Goal: Check status: Check status

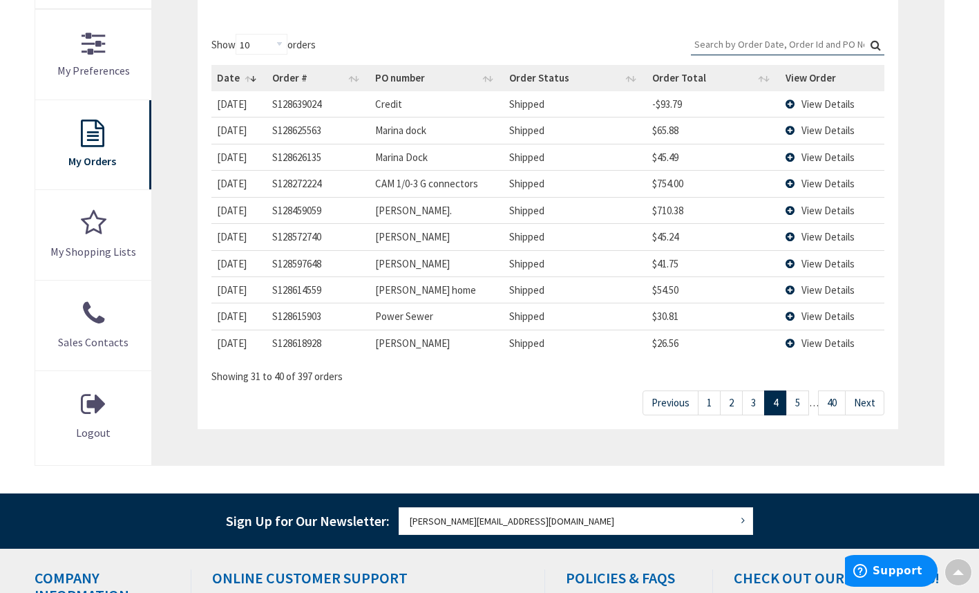
scroll to position [392, 0]
click at [705, 403] on link "1" at bounding box center [709, 402] width 23 height 24
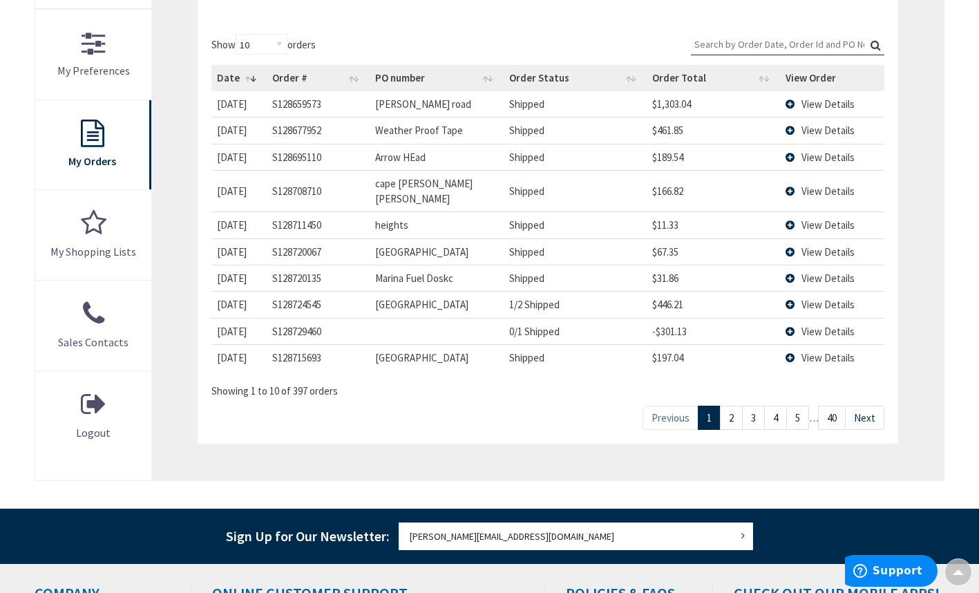
click at [802, 218] on span "View Details" at bounding box center [827, 224] width 53 height 13
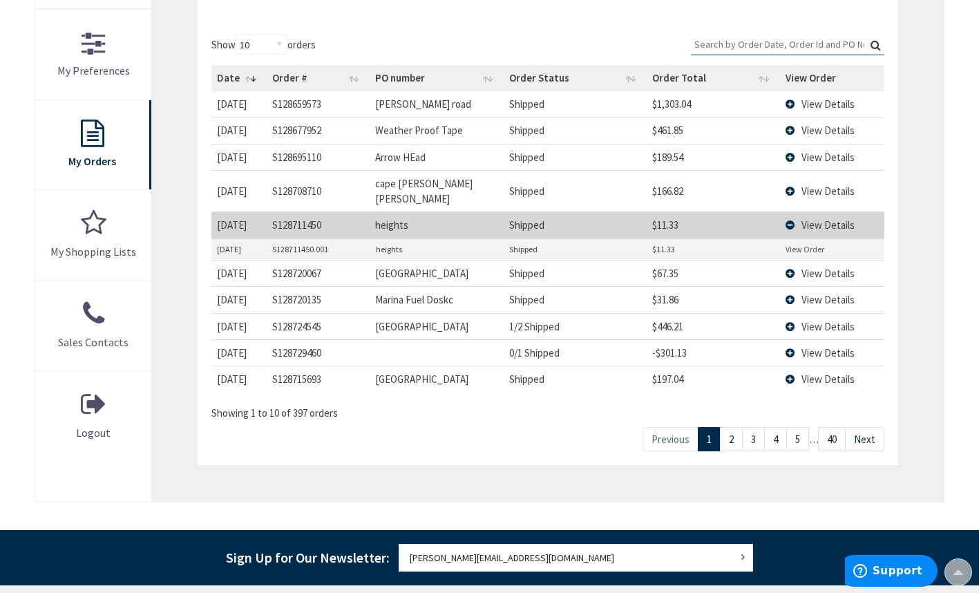
click at [806, 243] on link "View Order" at bounding box center [805, 249] width 39 height 12
click at [799, 243] on link "View Order" at bounding box center [805, 249] width 39 height 12
click at [730, 427] on link "2" at bounding box center [731, 439] width 23 height 24
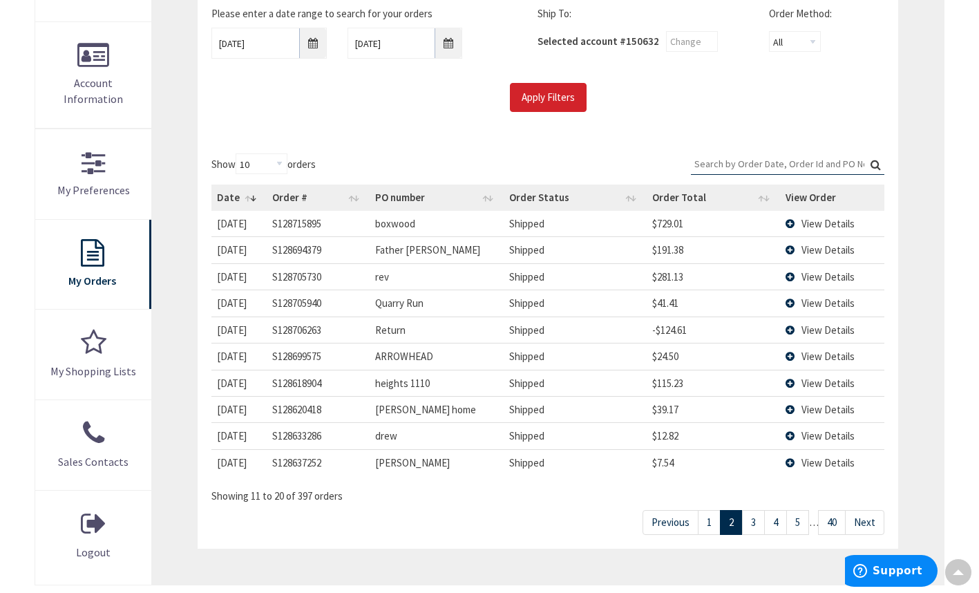
scroll to position [261, 0]
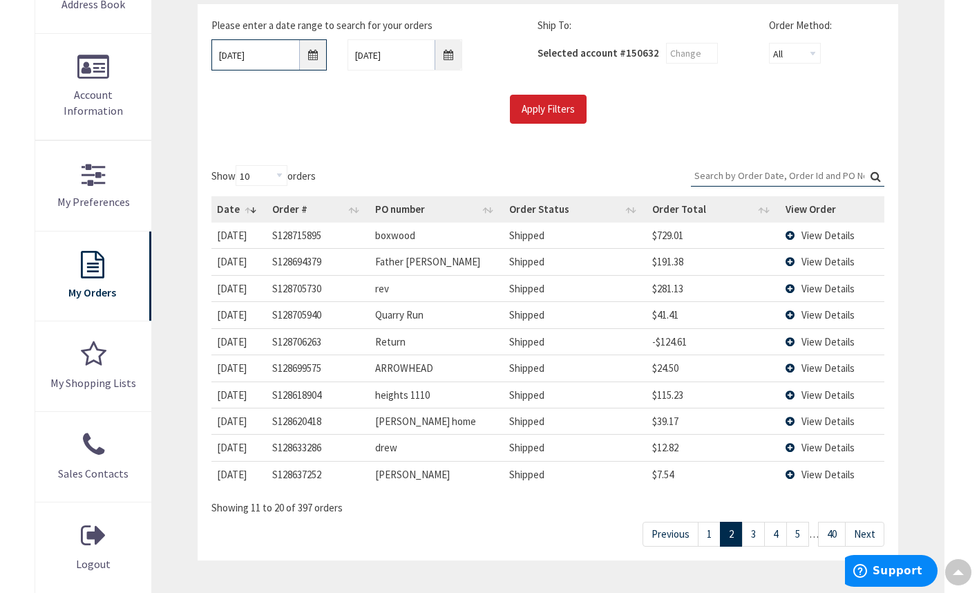
click at [306, 57] on input "02/26/2025" at bounding box center [268, 54] width 115 height 31
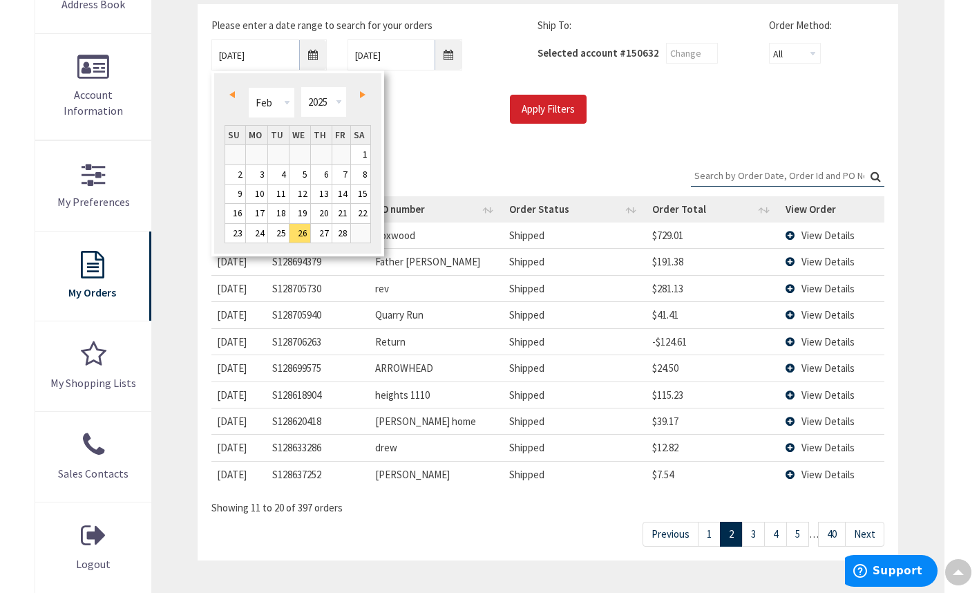
click at [363, 99] on link "Next" at bounding box center [360, 94] width 19 height 19
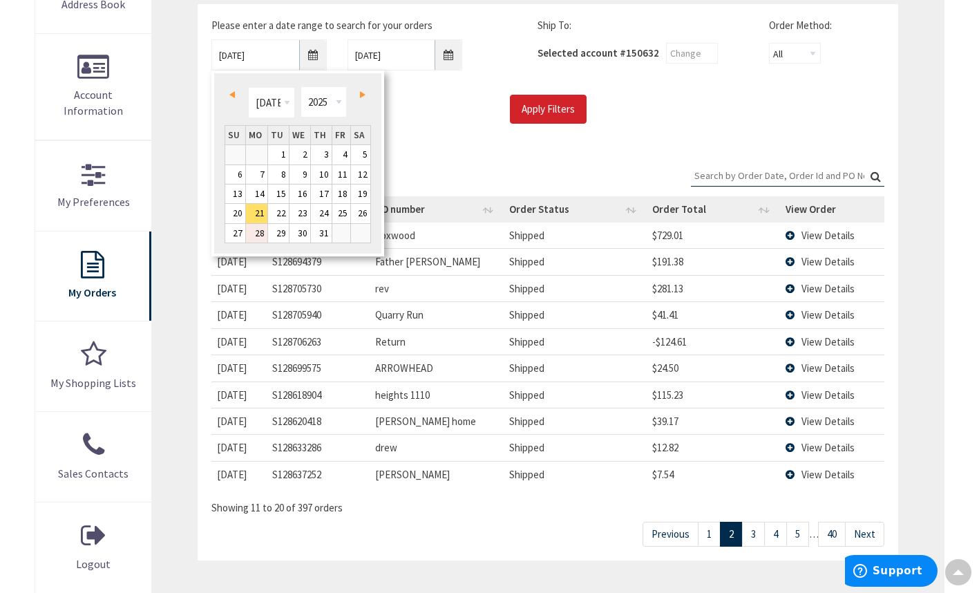
click at [260, 238] on link "28" at bounding box center [256, 233] width 21 height 19
type input "07/28/2025"
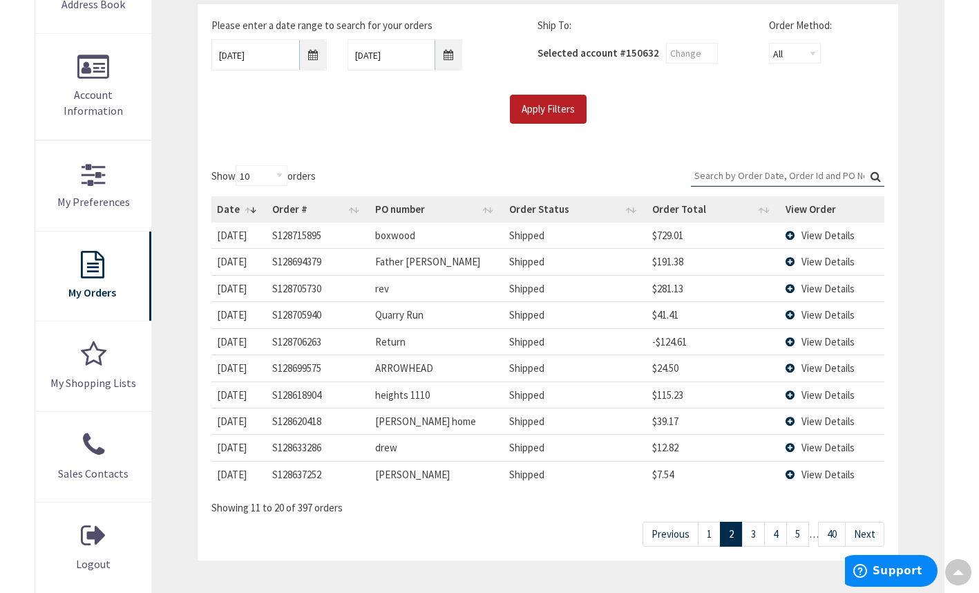
click at [573, 109] on input "Apply Filters" at bounding box center [548, 109] width 77 height 29
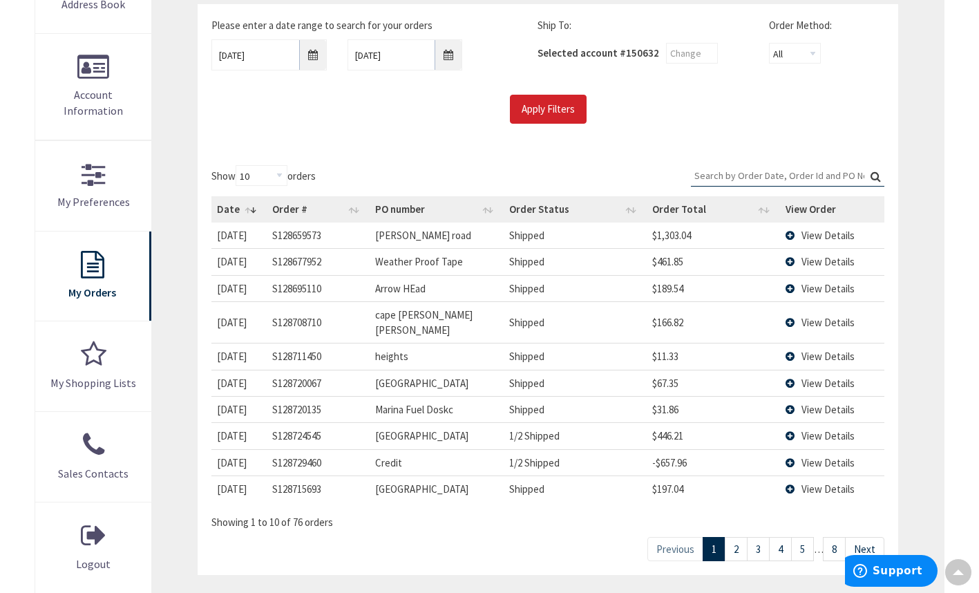
click at [839, 537] on link "8" at bounding box center [834, 549] width 23 height 24
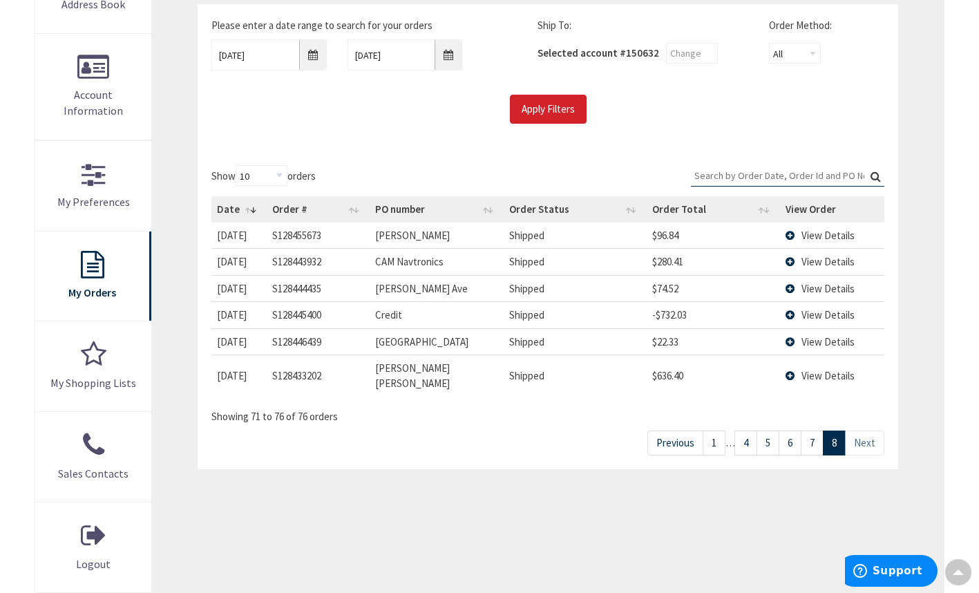
click at [817, 430] on link "7" at bounding box center [812, 442] width 23 height 24
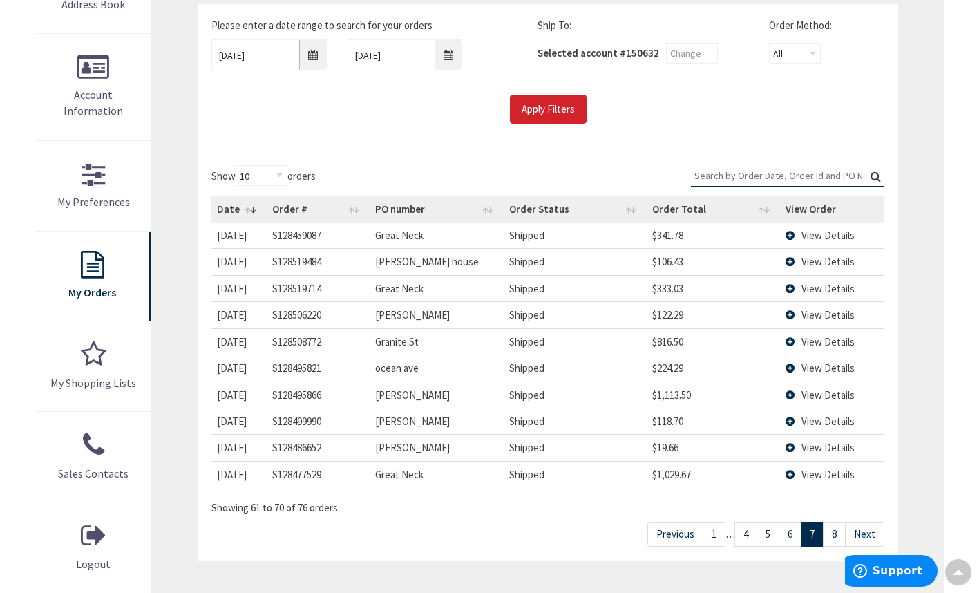
click at [789, 531] on link "6" at bounding box center [790, 534] width 23 height 24
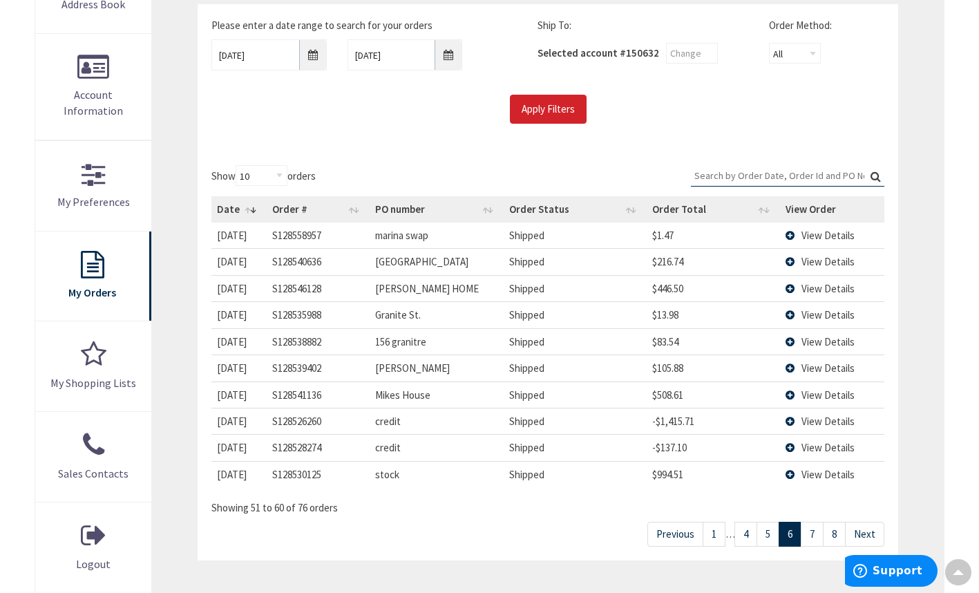
click at [772, 538] on link "5" at bounding box center [768, 534] width 23 height 24
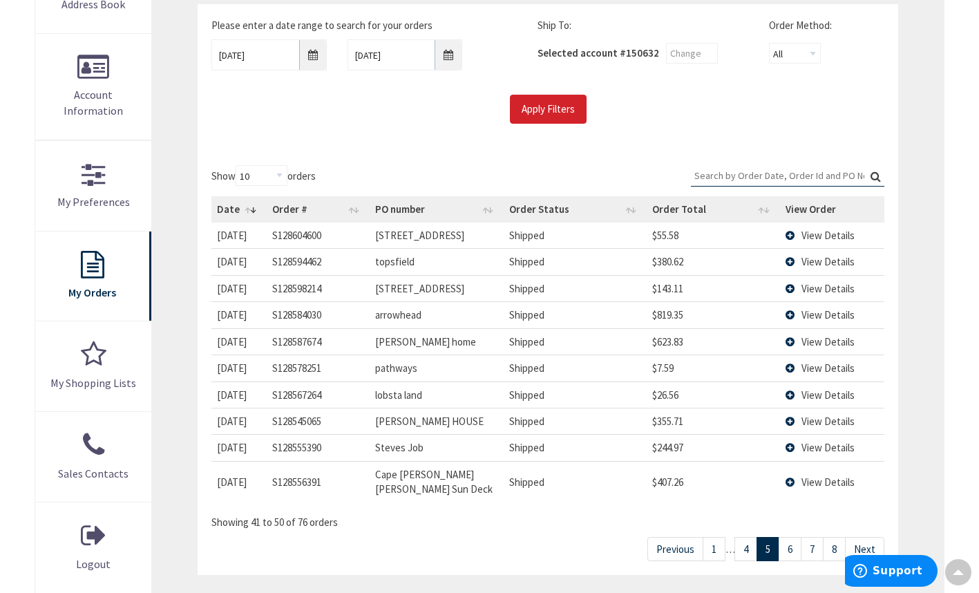
click at [747, 538] on link "4" at bounding box center [745, 549] width 23 height 24
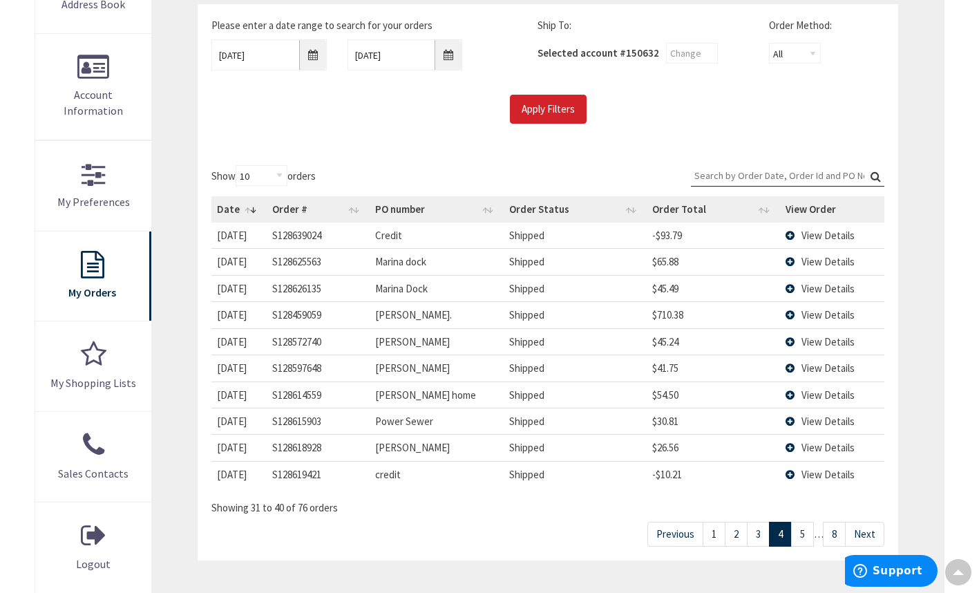
click at [757, 532] on link "3" at bounding box center [758, 534] width 23 height 24
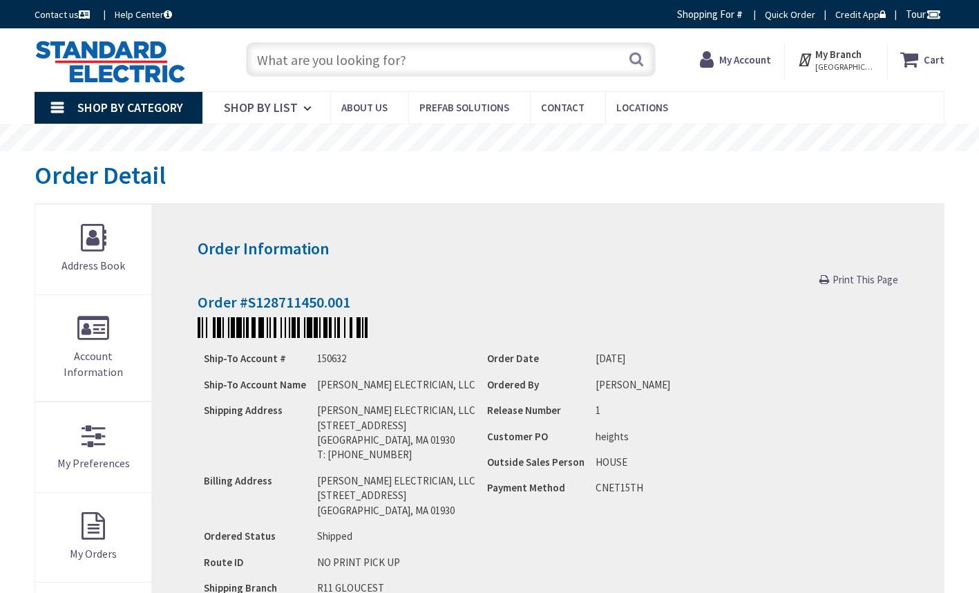
type input "[GEOGRAPHIC_DATA][PERSON_NAME], [GEOGRAPHIC_DATA]"
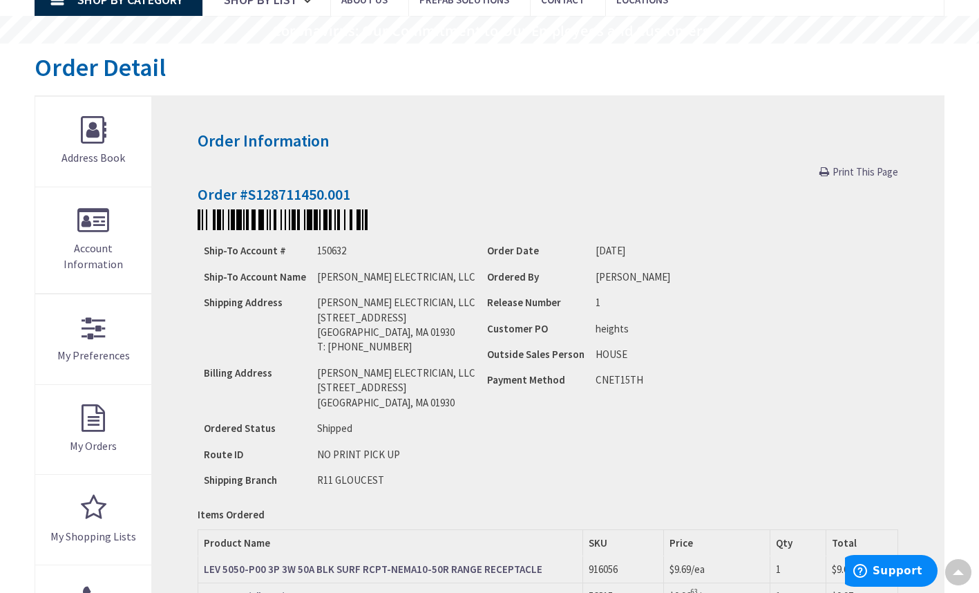
scroll to position [102, 0]
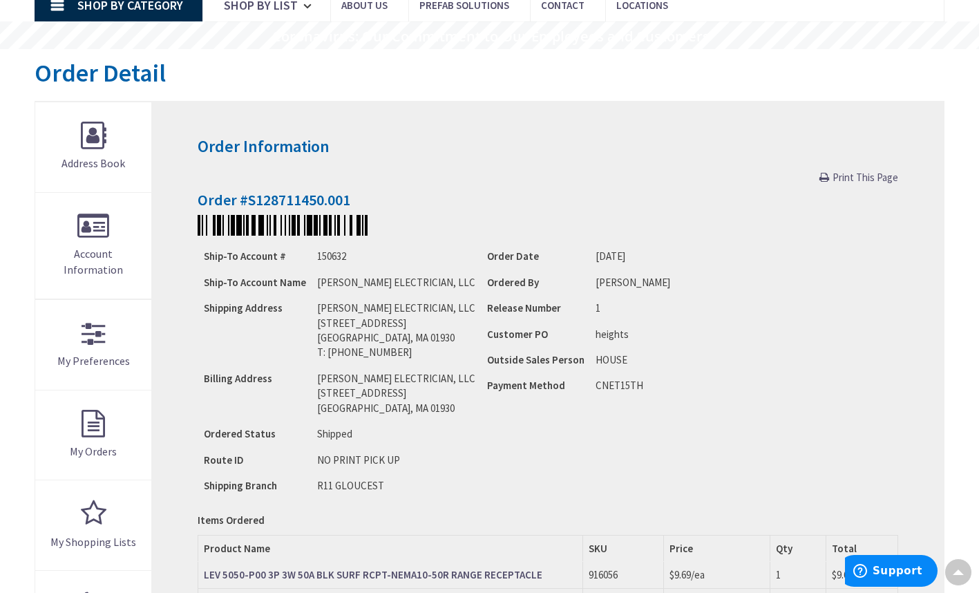
click at [862, 182] on span "Print This Page" at bounding box center [866, 177] width 66 height 13
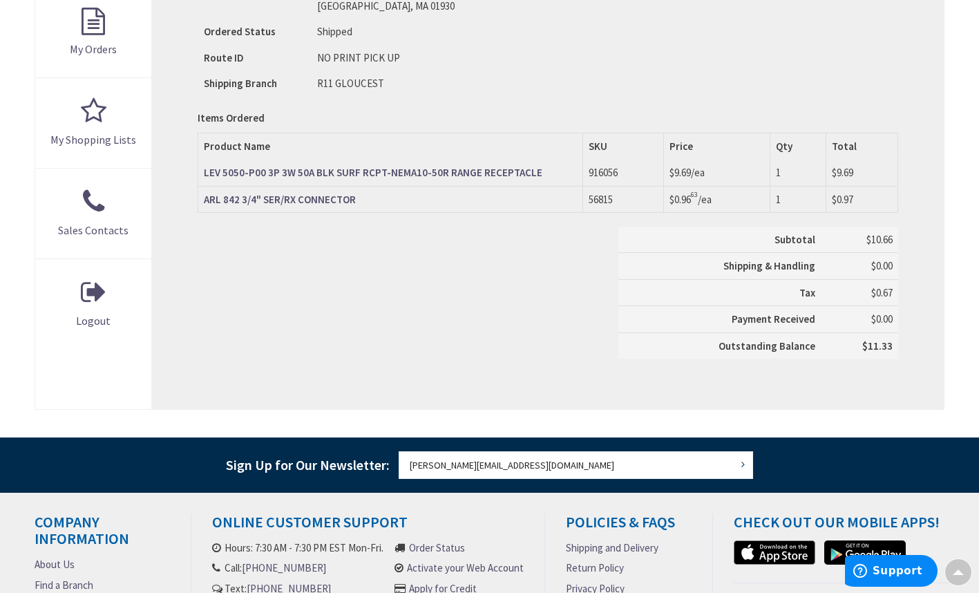
scroll to position [505, 0]
